Goal: Task Accomplishment & Management: Complete application form

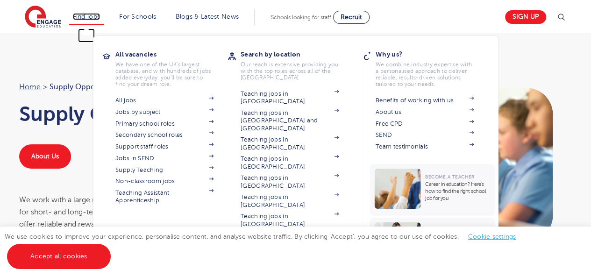
click at [100, 16] on link "Find jobs" at bounding box center [87, 16] width 28 height 7
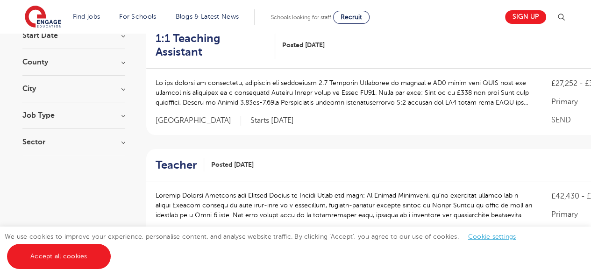
scroll to position [90, 0]
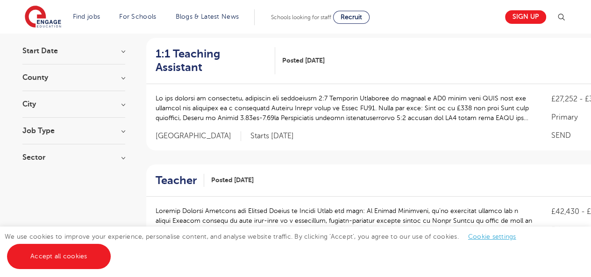
click at [122, 106] on h3 "City" at bounding box center [73, 103] width 103 height 7
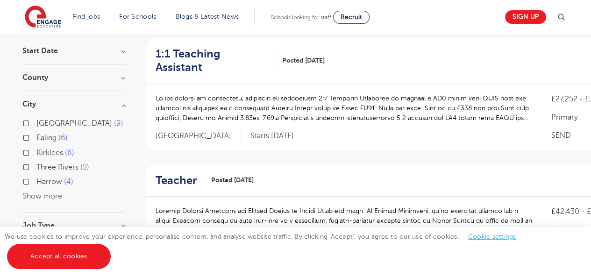
click at [102, 74] on h3 "County" at bounding box center [73, 77] width 103 height 7
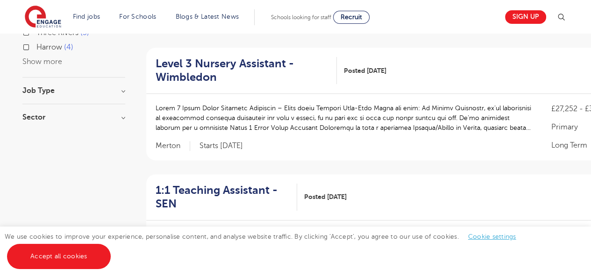
scroll to position [321, 0]
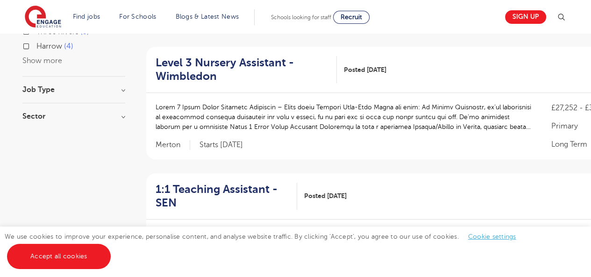
click at [115, 87] on h3 "Job Type" at bounding box center [73, 89] width 103 height 7
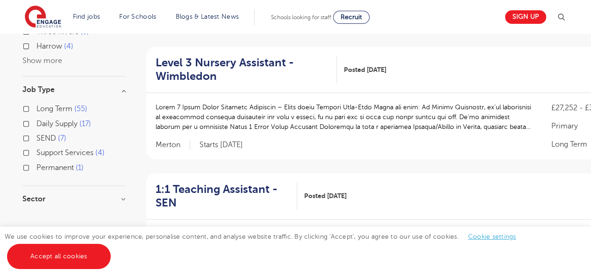
click at [73, 107] on label "Long Term 55" at bounding box center [61, 109] width 51 height 12
click at [43, 107] on input "Long Term 55" at bounding box center [39, 108] width 6 height 6
checkbox input "true"
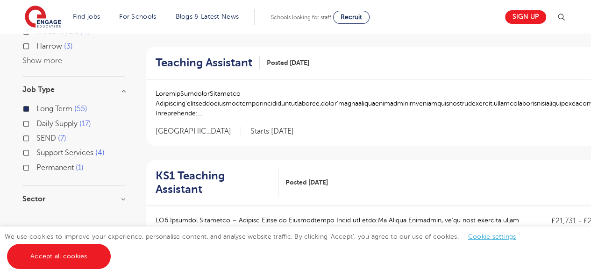
click at [64, 164] on span "Permanent" at bounding box center [54, 168] width 37 height 8
click at [43, 164] on input "Permanent 1" at bounding box center [39, 167] width 6 height 6
checkbox input "true"
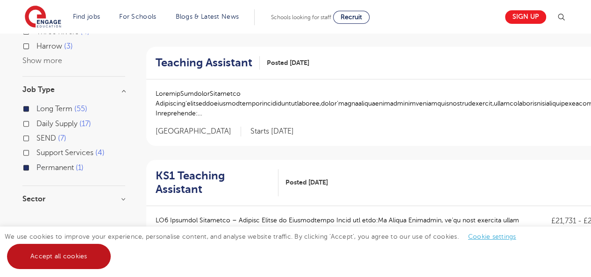
click at [88, 254] on link "Accept all cookies" at bounding box center [59, 256] width 104 height 25
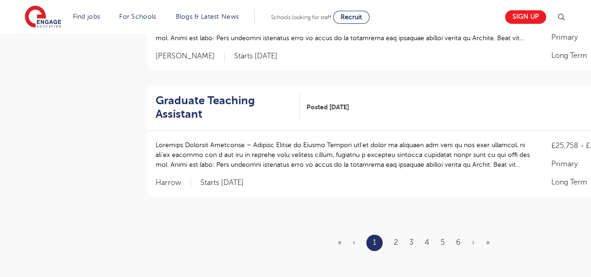
scroll to position [1142, 0]
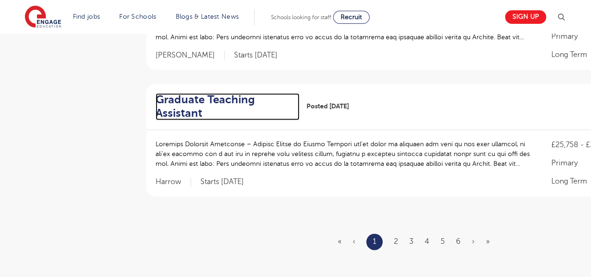
click at [226, 93] on h2 "Graduate Teaching Assistant" at bounding box center [224, 106] width 136 height 27
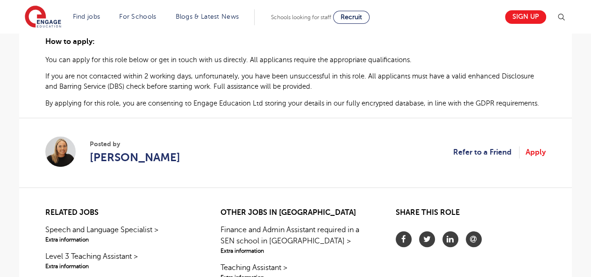
scroll to position [617, 0]
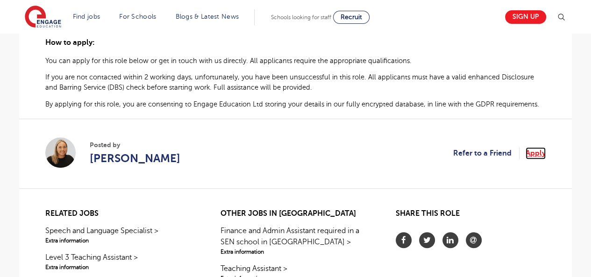
click at [538, 154] on link "Apply" at bounding box center [536, 153] width 20 height 12
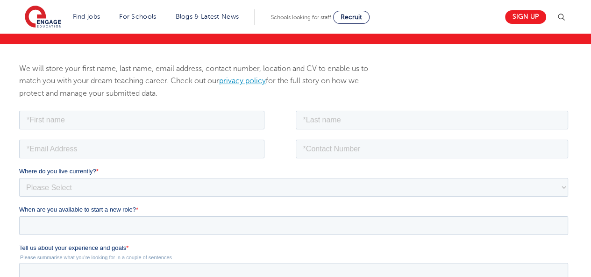
scroll to position [93, 0]
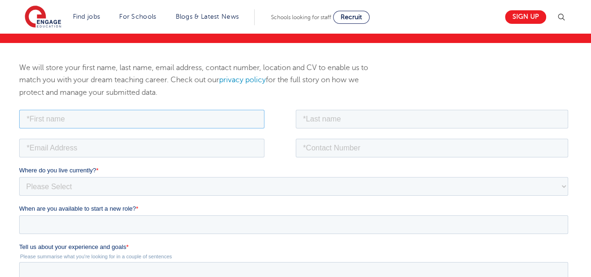
click at [175, 120] on input "text" at bounding box center [141, 118] width 245 height 19
type input "asmae"
click at [338, 110] on input "text" at bounding box center [432, 118] width 273 height 19
type input "bournemouth"
click at [342, 115] on input "bournemouth" at bounding box center [432, 118] width 273 height 19
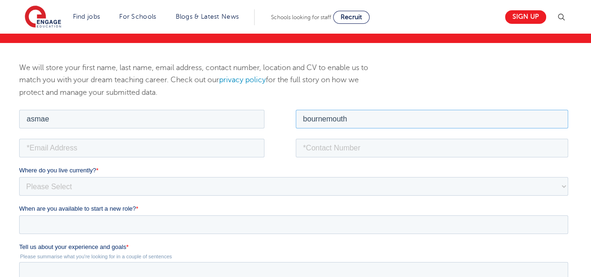
click at [342, 115] on input "bournemouth" at bounding box center [432, 118] width 273 height 19
click at [337, 117] on input "bournemouth" at bounding box center [432, 118] width 273 height 19
click at [349, 118] on input "bournemouth" at bounding box center [432, 118] width 273 height 19
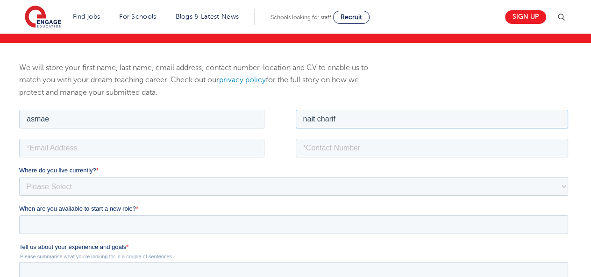
type input "nait charif"
click at [219, 148] on input "email" at bounding box center [141, 147] width 245 height 19
click at [132, 145] on input "email" at bounding box center [141, 147] width 245 height 19
type input "anaitcharif123@gmail.com"
click at [325, 146] on input "tel" at bounding box center [432, 147] width 273 height 19
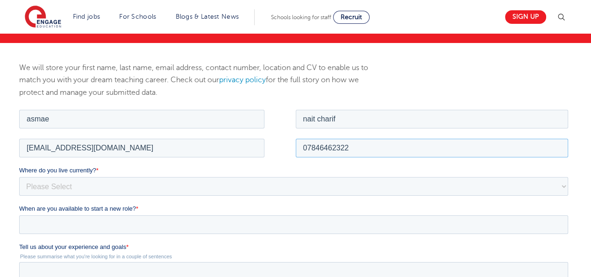
type input "07846462322"
click at [42, 186] on select "Please Select UK Canada Ireland Australia New Zealand Europe USA South Africa J…" at bounding box center [293, 186] width 549 height 19
select select "UK"
click at [19, 177] on select "Please Select UK Canada Ireland Australia New Zealand Europe USA South Africa J…" at bounding box center [293, 186] width 549 height 19
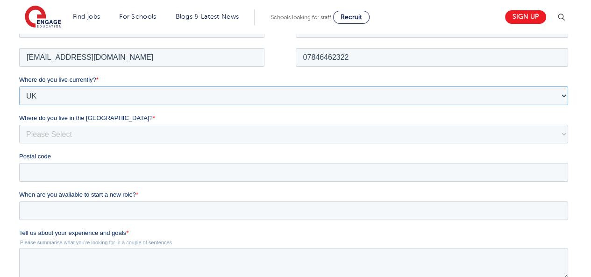
scroll to position [185, 0]
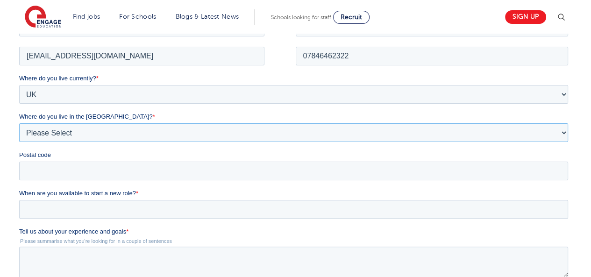
click at [287, 134] on select "Please Select Overseas Barnsley Bedfordshire Berkshire Bournemouth Bracknell Fo…" at bounding box center [293, 132] width 549 height 19
click at [19, 123] on select "Please Select Overseas Barnsley Bedfordshire Berkshire Bournemouth Bracknell Fo…" at bounding box center [293, 132] width 549 height 19
click at [93, 134] on select "Please Select Overseas Barnsley Bedfordshire Berkshire Bournemouth Bracknell Fo…" at bounding box center [293, 132] width 549 height 19
select select "Bournemouth"
click at [19, 123] on select "Please Select Overseas Barnsley Bedfordshire Berkshire Bournemouth Bracknell Fo…" at bounding box center [293, 132] width 549 height 19
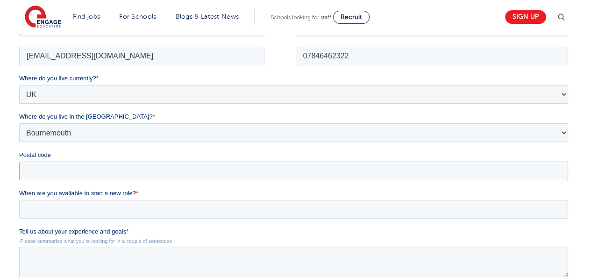
click at [36, 174] on input "Postal code" at bounding box center [293, 170] width 549 height 19
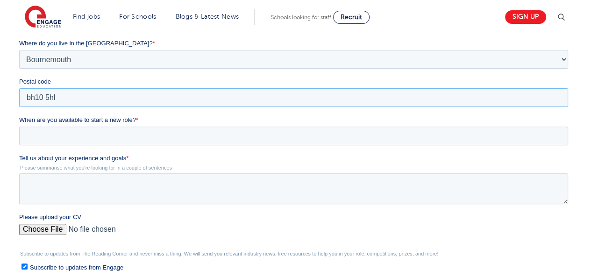
scroll to position [260, 0]
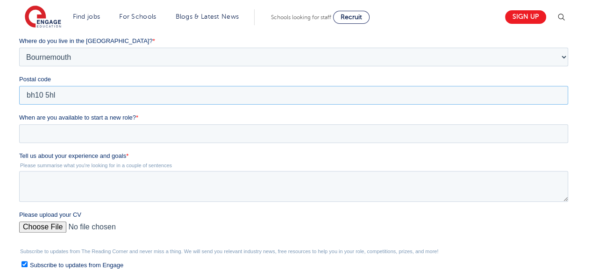
type input "bh10 5hl"
click at [388, 134] on input "When are you available to start a new role? *" at bounding box center [293, 133] width 549 height 19
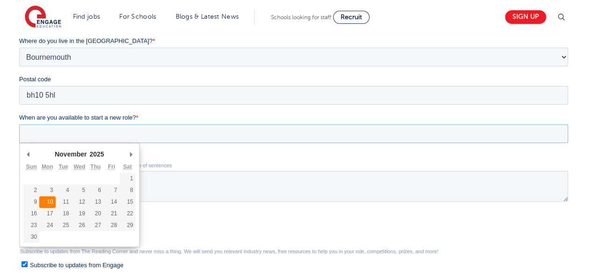
type div "2025-11-10"
type input "2025/11/10"
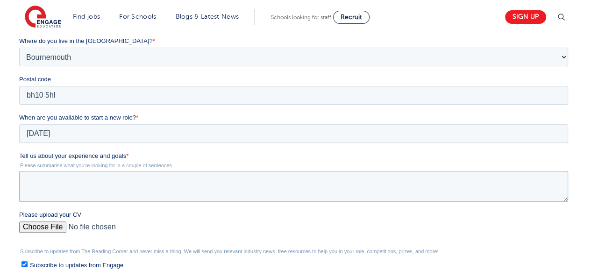
paste textarea "My skills and experience align strongly with the requirements of this position.…"
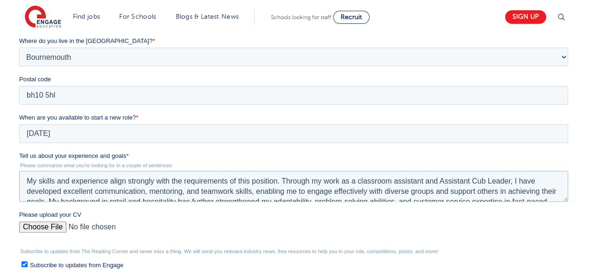
scroll to position [31, 0]
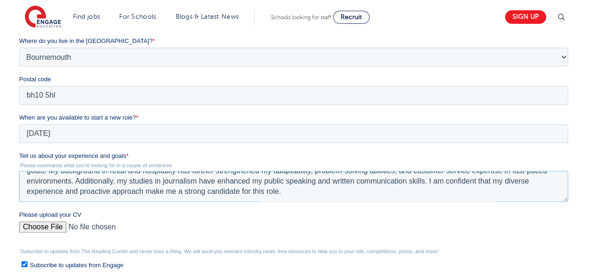
type textarea "My skills and experience align strongly with the requirements of this position.…"
click at [46, 230] on input "Please upload your CV" at bounding box center [293, 231] width 549 height 19
click at [46, 224] on input "Please upload your CV" at bounding box center [293, 231] width 549 height 19
type input "C:\fakepath\Asmae Nait Charif cv (2) (1).odt"
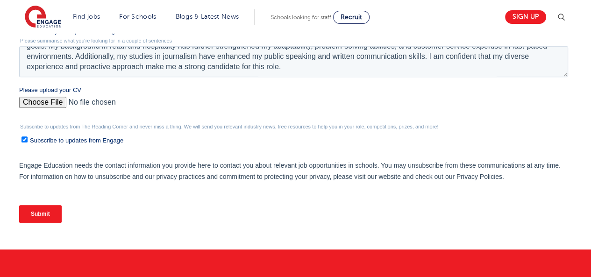
scroll to position [386, 0]
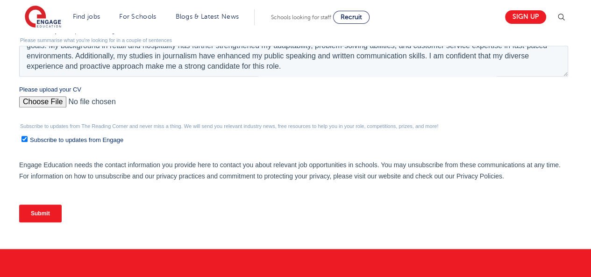
click at [41, 222] on input "Submit" at bounding box center [40, 214] width 43 height 18
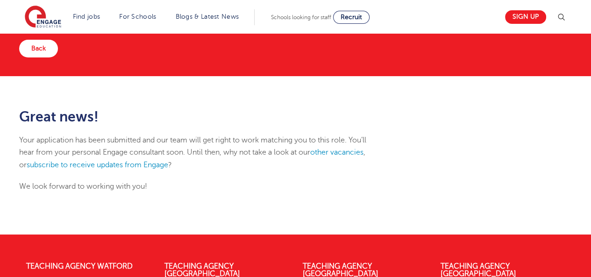
scroll to position [60, 0]
